Goal: Task Accomplishment & Management: Complete application form

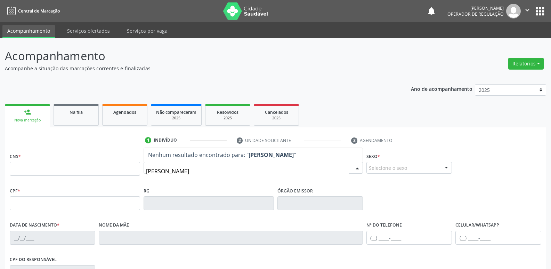
type input "[PERSON_NAME]"
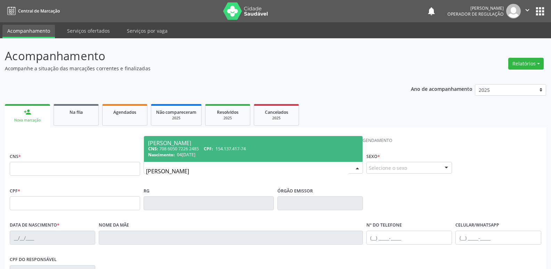
click at [202, 148] on div "CNS: 708 6050 7226 2485 CPF: 154.137.417-74" at bounding box center [253, 149] width 210 height 6
type input "708 6050 7226 2485"
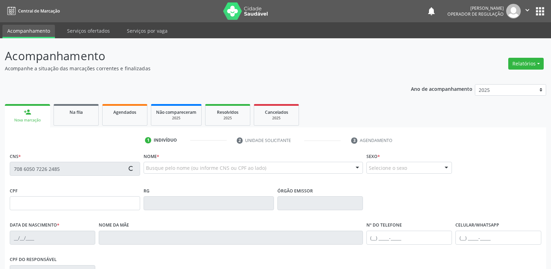
type input "154.137.417-74"
type input "04[DATE]"
type input "[PERSON_NAME]"
type input "[PHONE_NUMBER]"
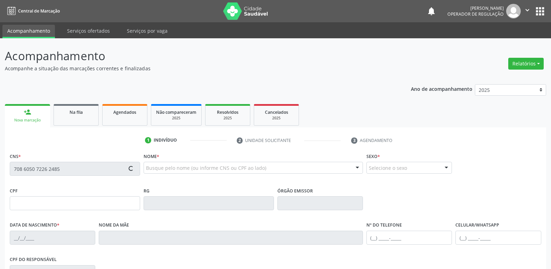
type input "860.269.337-00"
type input "70"
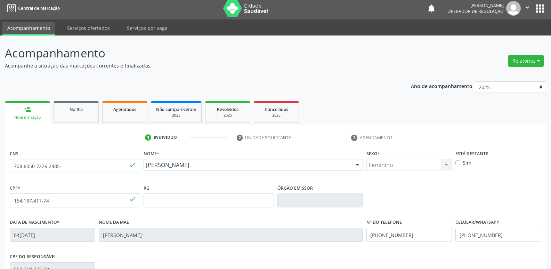
scroll to position [108, 0]
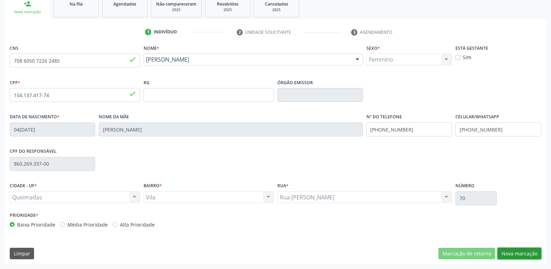
click at [523, 254] on button "Nova marcação" at bounding box center [520, 254] width 44 height 12
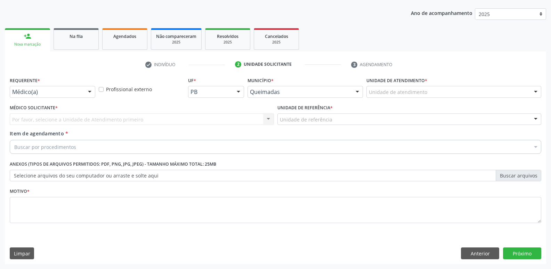
scroll to position [76, 0]
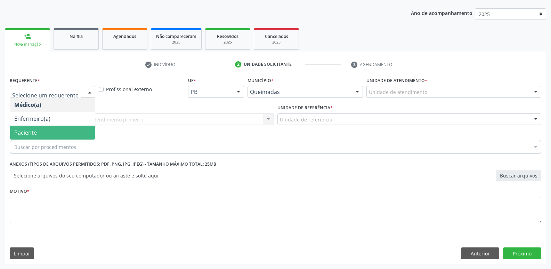
click at [43, 130] on span "Paciente" at bounding box center [52, 133] width 85 height 14
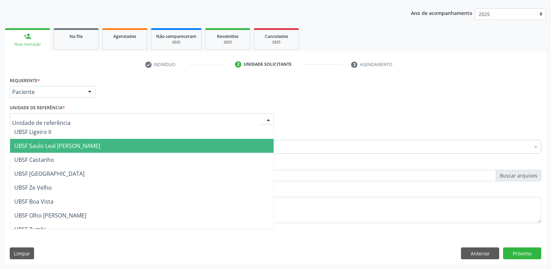
click at [51, 140] on span "UBSF Saulo Leal [PERSON_NAME]" at bounding box center [142, 146] width 264 height 14
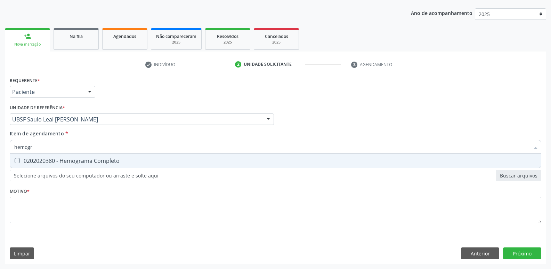
type input "hemogra"
click at [93, 161] on div "0202020380 - Hemograma Completo" at bounding box center [275, 161] width 523 height 6
checkbox Completo "true"
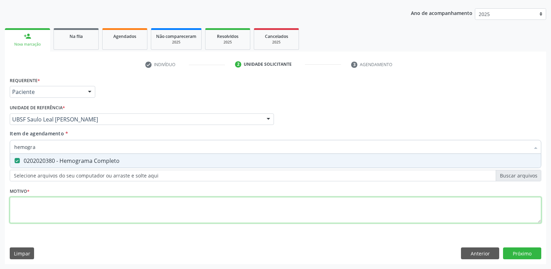
click at [73, 205] on div "Requerente * Paciente Médico(a) Enfermeiro(a) Paciente Nenhum resultado encontr…" at bounding box center [276, 154] width 532 height 158
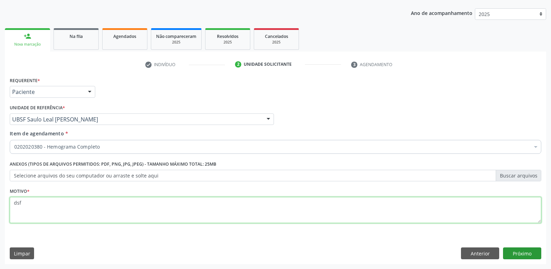
type textarea "dsf"
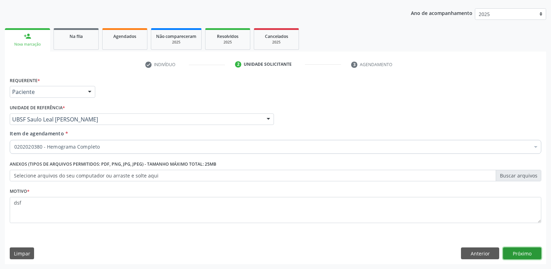
click at [508, 247] on button "Próximo" at bounding box center [522, 253] width 38 height 12
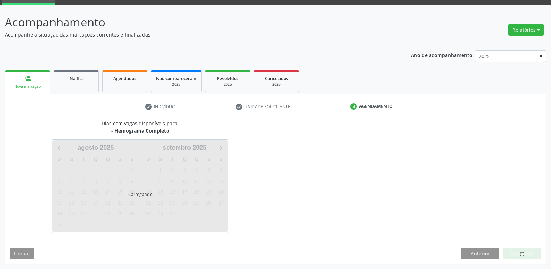
scroll to position [34, 0]
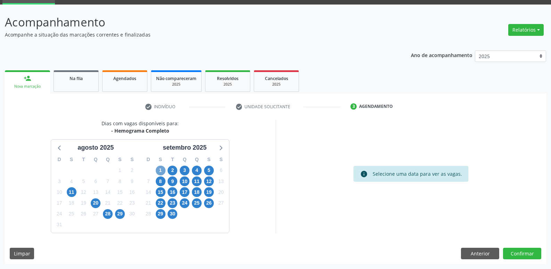
click at [162, 169] on span "1" at bounding box center [161, 171] width 10 height 10
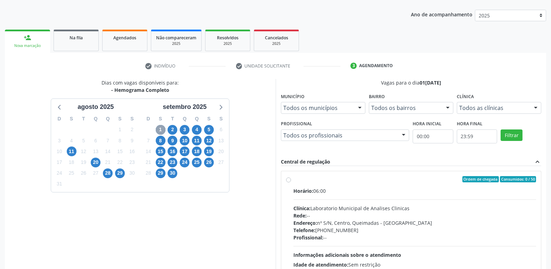
scroll to position [134, 0]
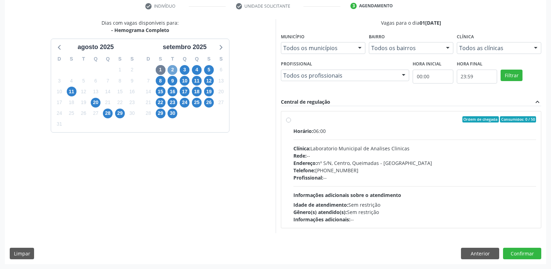
click at [172, 69] on span "2" at bounding box center [173, 70] width 10 height 10
click at [187, 70] on span "3" at bounding box center [185, 70] width 10 height 10
click at [201, 71] on span "4" at bounding box center [197, 70] width 10 height 10
click at [208, 71] on span "5" at bounding box center [209, 70] width 10 height 10
click at [163, 80] on span "8" at bounding box center [161, 81] width 10 height 10
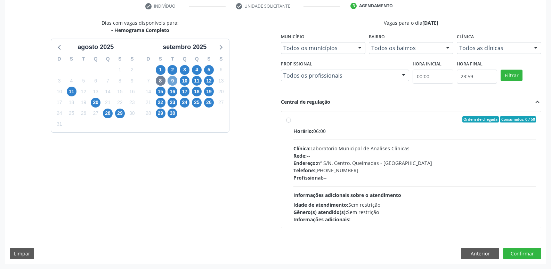
click at [174, 81] on span "9" at bounding box center [173, 81] width 10 height 10
click at [186, 82] on span "10" at bounding box center [185, 81] width 10 height 10
click at [198, 79] on span "11" at bounding box center [197, 81] width 10 height 10
click at [210, 80] on span "12" at bounding box center [209, 81] width 10 height 10
click at [160, 91] on span "15" at bounding box center [161, 92] width 10 height 10
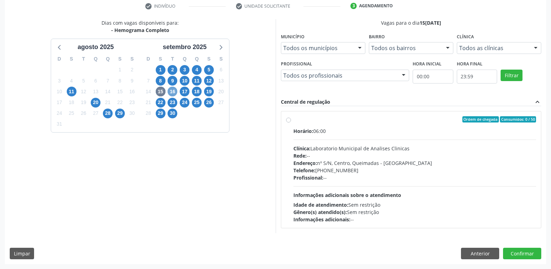
click at [171, 94] on span "16" at bounding box center [173, 92] width 10 height 10
click at [189, 90] on span "17" at bounding box center [185, 92] width 10 height 10
click at [196, 91] on span "18" at bounding box center [197, 92] width 10 height 10
click at [209, 89] on span "19" at bounding box center [209, 92] width 10 height 10
click at [161, 102] on span "22" at bounding box center [161, 103] width 10 height 10
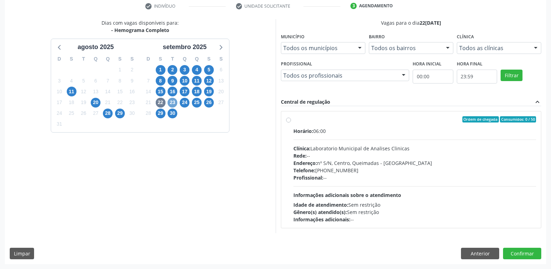
click at [176, 100] on span "23" at bounding box center [173, 103] width 10 height 10
click at [184, 103] on span "24" at bounding box center [185, 103] width 10 height 10
click at [199, 104] on span "25" at bounding box center [197, 103] width 10 height 10
click at [210, 104] on span "26" at bounding box center [209, 103] width 10 height 10
click at [163, 114] on span "29" at bounding box center [161, 114] width 10 height 10
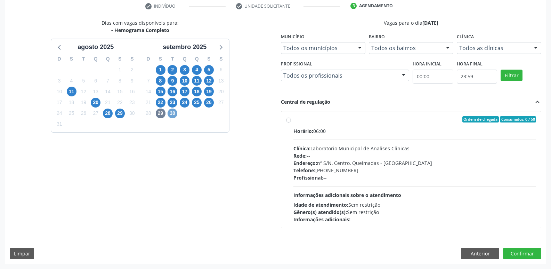
click at [170, 114] on span "30" at bounding box center [173, 114] width 10 height 10
drag, startPoint x: 356, startPoint y: 248, endPoint x: 398, endPoint y: 243, distance: 42.7
click at [361, 248] on div "Limpar Anterior Confirmar" at bounding box center [276, 254] width 532 height 12
drag, startPoint x: 476, startPoint y: 257, endPoint x: 461, endPoint y: 254, distance: 15.4
click at [477, 256] on button "Anterior" at bounding box center [480, 254] width 38 height 12
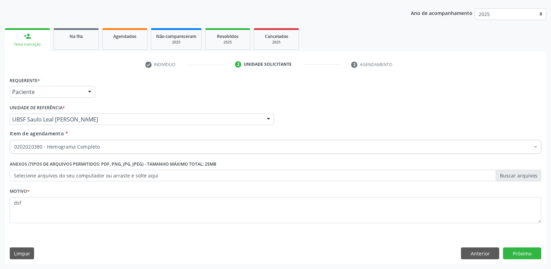
scroll to position [76, 0]
click at [159, 177] on label "Selecione arquivos do seu computador ou arraste e solte aqui" at bounding box center [276, 176] width 532 height 12
click at [159, 177] on input "Selecione arquivos do seu computador ou arraste e solte aqui" at bounding box center [276, 176] width 532 height 12
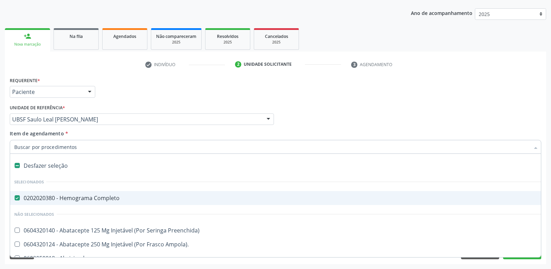
click at [69, 199] on div "0202020380 - Hemograma Completo" at bounding box center [285, 198] width 542 height 6
checkbox Completo "false"
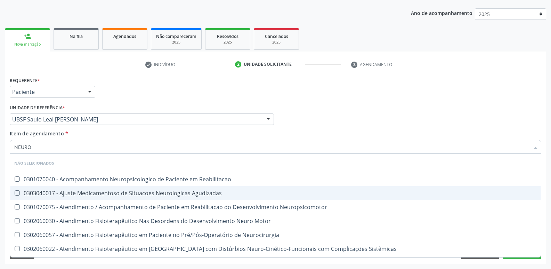
type input "NEUROP"
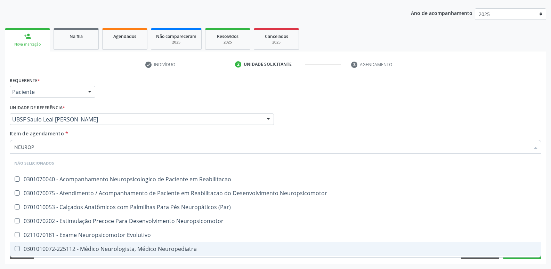
click at [150, 250] on div "0301010072-225112 - Médico Neurologista, Médico Neuropediatra" at bounding box center [275, 249] width 523 height 6
checkbox Neuropediatra "true"
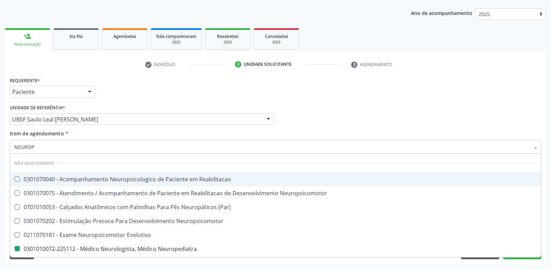
click at [303, 112] on div "Médico Solicitante Por favor, selecione a Unidade de Atendimento primeiro Nenhu…" at bounding box center [275, 116] width 535 height 27
checkbox Reabilitacao "true"
checkbox Neuropediatra "false"
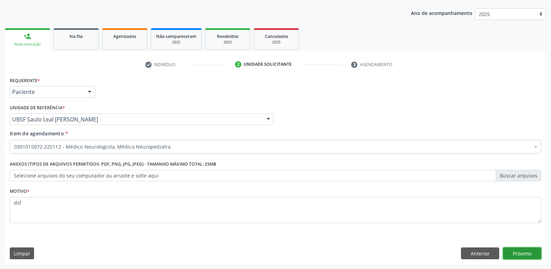
click at [509, 249] on button "Próximo" at bounding box center [522, 253] width 38 height 12
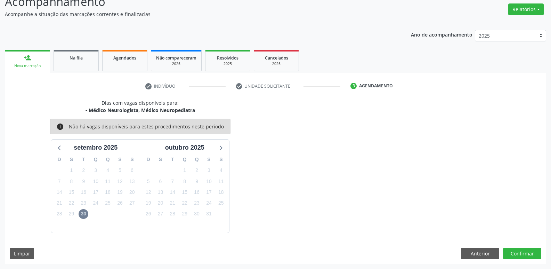
scroll to position [54, 0]
click at [83, 212] on span "30" at bounding box center [84, 214] width 10 height 10
click at [80, 167] on span "2" at bounding box center [84, 171] width 10 height 10
click at [105, 187] on div "18" at bounding box center [108, 192] width 10 height 11
click at [58, 147] on icon at bounding box center [59, 147] width 9 height 9
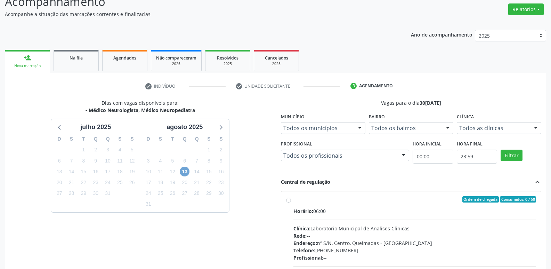
click at [188, 167] on div "13" at bounding box center [185, 171] width 10 height 11
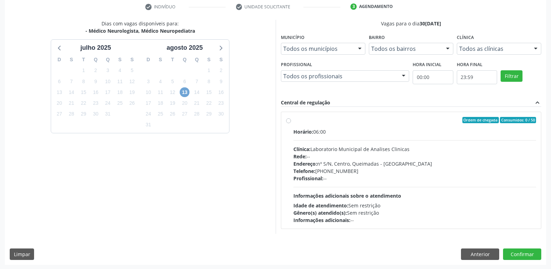
scroll to position [134, 0]
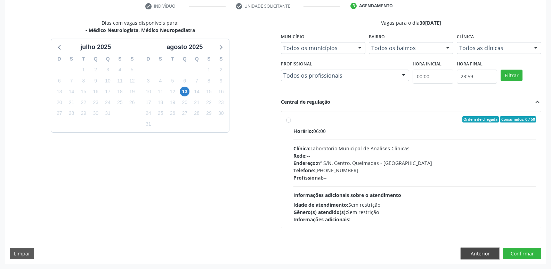
drag, startPoint x: 475, startPoint y: 257, endPoint x: 470, endPoint y: 252, distance: 7.1
click at [475, 257] on button "Anterior" at bounding box center [480, 254] width 38 height 12
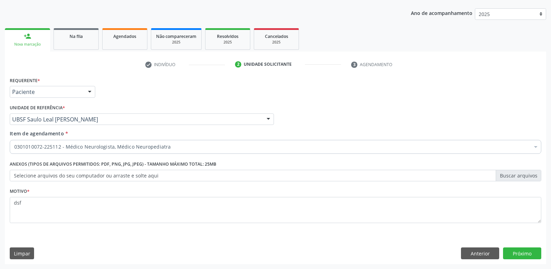
scroll to position [76, 0]
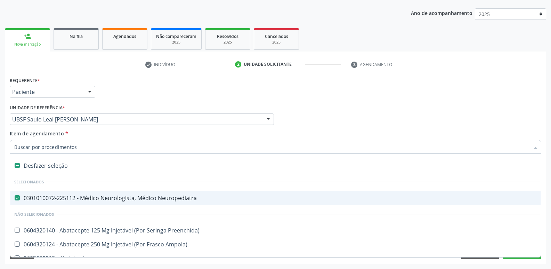
click at [81, 195] on div "0301010072-225112 - Médico Neurologista, Médico Neuropediatra" at bounding box center [285, 198] width 542 height 6
checkbox Neuropediatra "false"
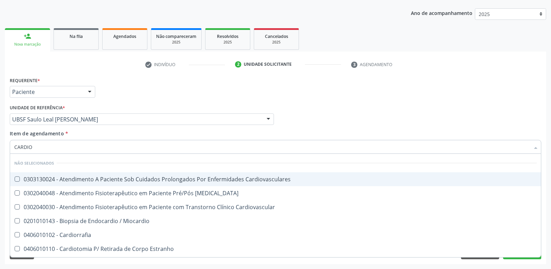
type input "CARDIOL"
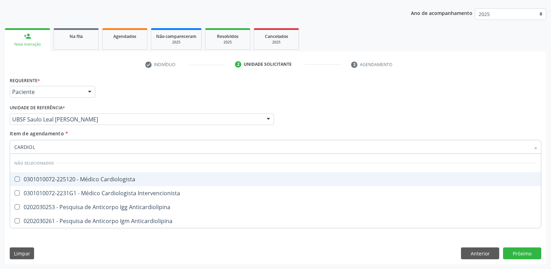
drag, startPoint x: 154, startPoint y: 175, endPoint x: 150, endPoint y: 168, distance: 8.2
click at [153, 171] on ul "Selecionar todos Não selecionados 0301010072-225120 - Médico Cardiologista 0301…" at bounding box center [275, 191] width 531 height 74
click at [139, 181] on div "0301010072-225120 - Médico Cardiologista" at bounding box center [275, 179] width 523 height 6
checkbox Cardiologista "true"
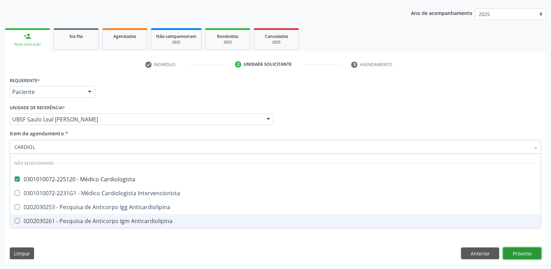
click at [527, 251] on div "Requerente * Paciente Médico(a) Enfermeiro(a) Paciente Nenhum resultado encontr…" at bounding box center [276, 169] width 542 height 189
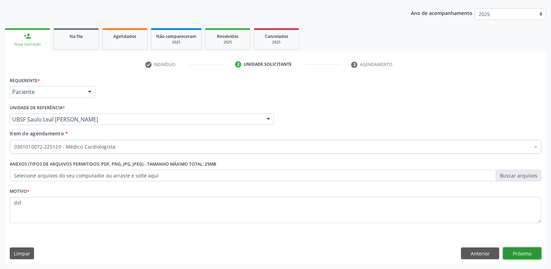
click at [538, 253] on button "Próximo" at bounding box center [522, 253] width 38 height 12
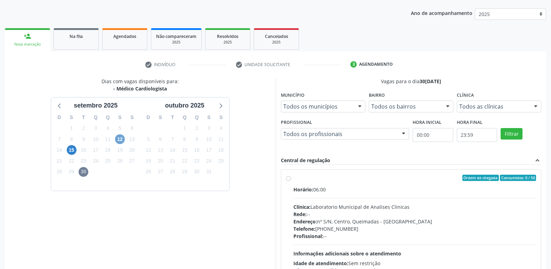
click at [122, 141] on span "12" at bounding box center [120, 139] width 10 height 10
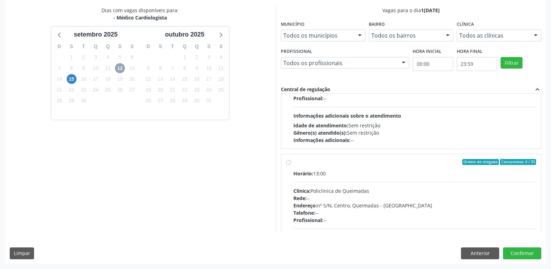
scroll to position [70, 0]
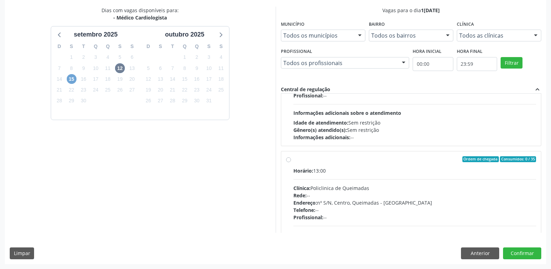
click at [73, 80] on span "15" at bounding box center [72, 79] width 10 height 10
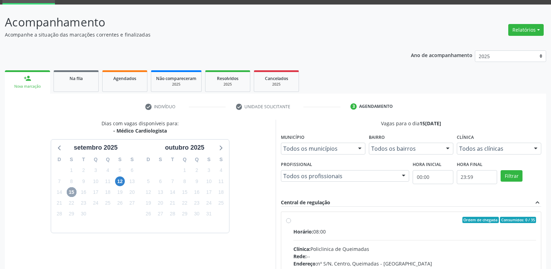
scroll to position [134, 0]
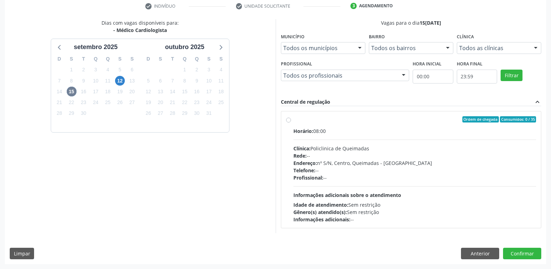
click at [498, 173] on div "Telefone: --" at bounding box center [415, 170] width 243 height 7
click at [291, 122] on input "Ordem de chegada Consumidos: 0 / 35 Horário: 08:00 Clínica: Policlinica de Quei…" at bounding box center [288, 119] width 5 height 6
radio input "true"
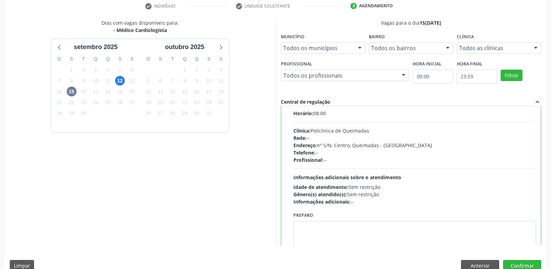
scroll to position [34, 0]
